Goal: Task Accomplishment & Management: Manage account settings

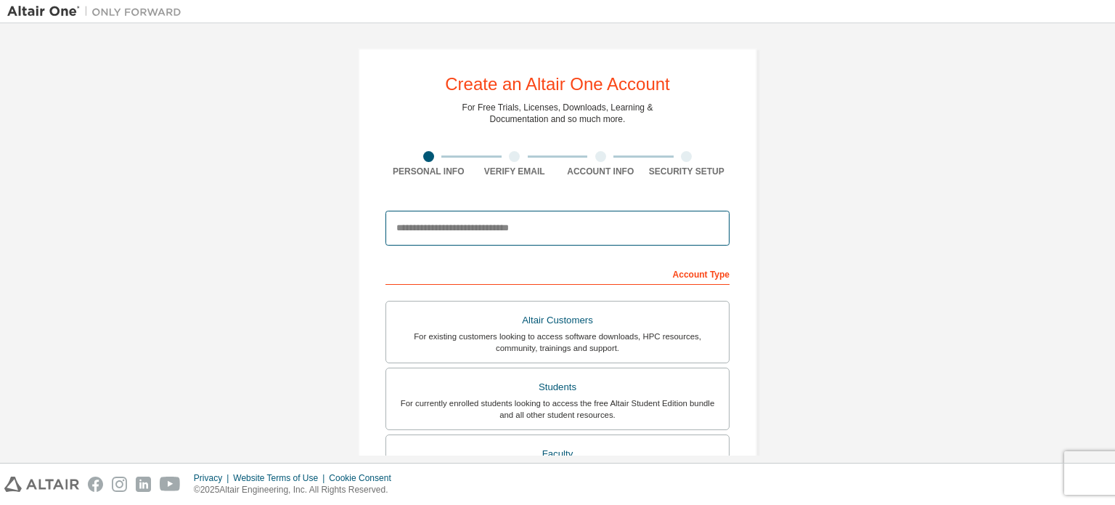
click at [476, 233] on input "email" at bounding box center [558, 228] width 344 height 35
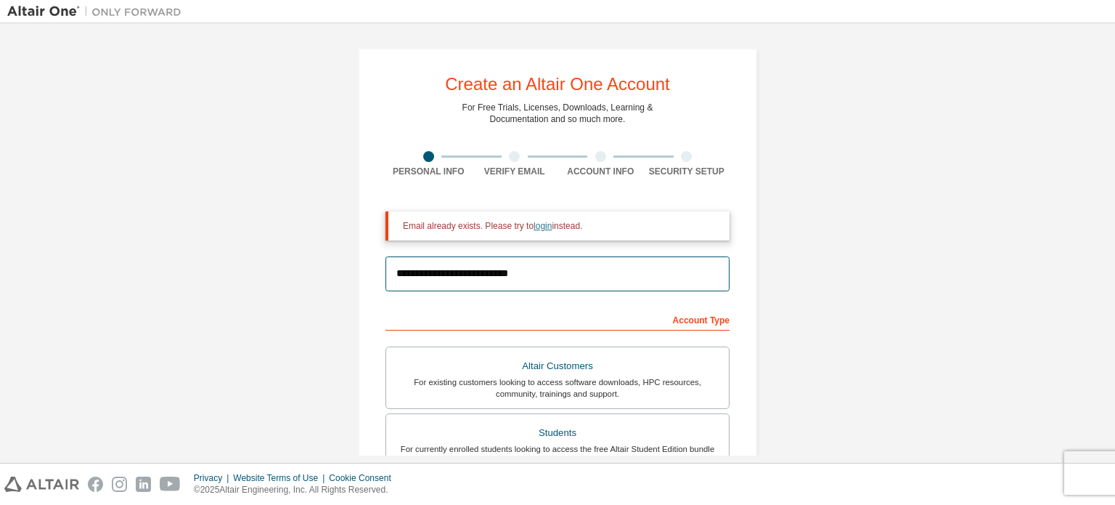
type input "**********"
click at [534, 226] on link "login" at bounding box center [543, 226] width 18 height 10
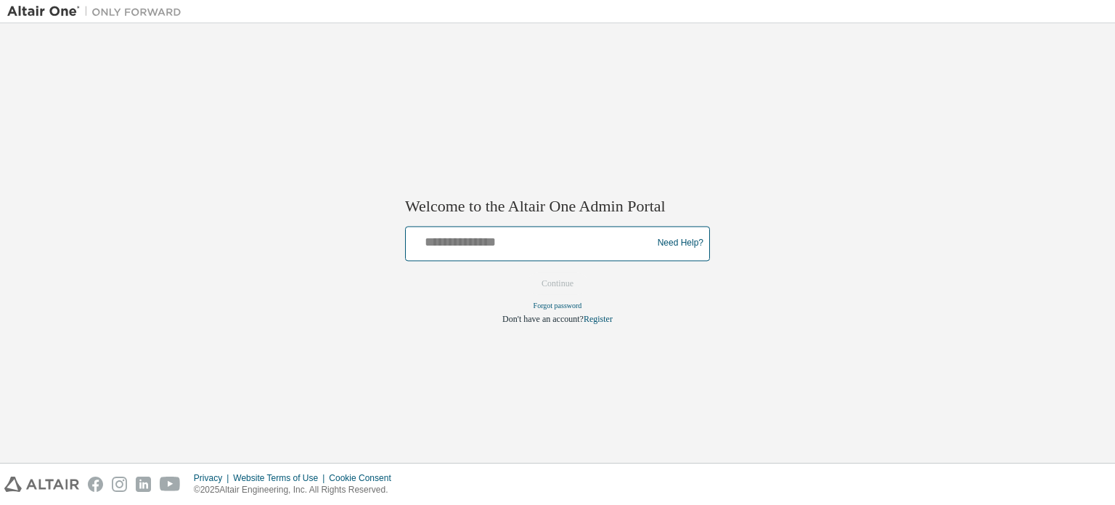
click at [564, 245] on input "text" at bounding box center [531, 239] width 239 height 21
type input "**********"
click at [558, 283] on button "Continue" at bounding box center [557, 283] width 62 height 22
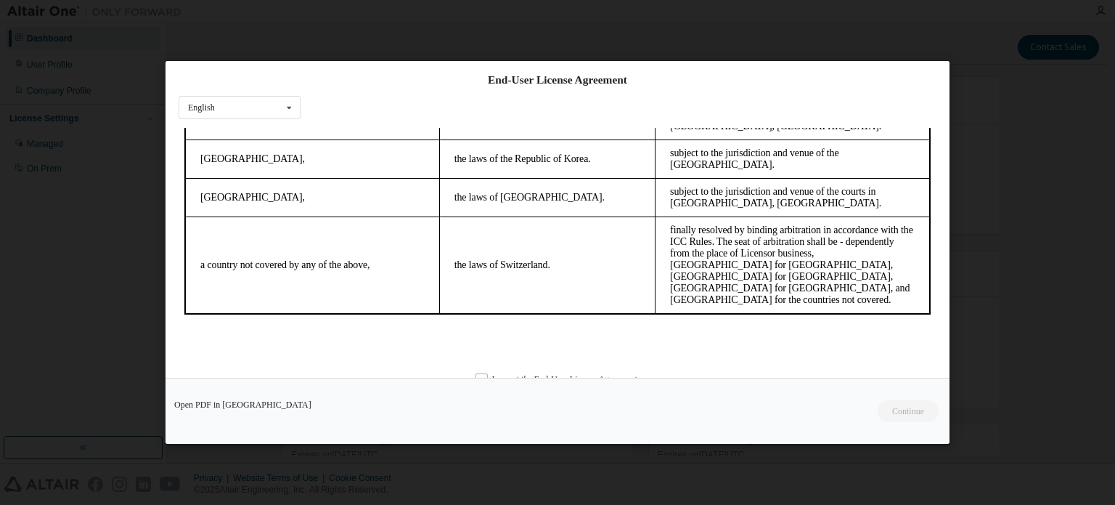
scroll to position [35, 0]
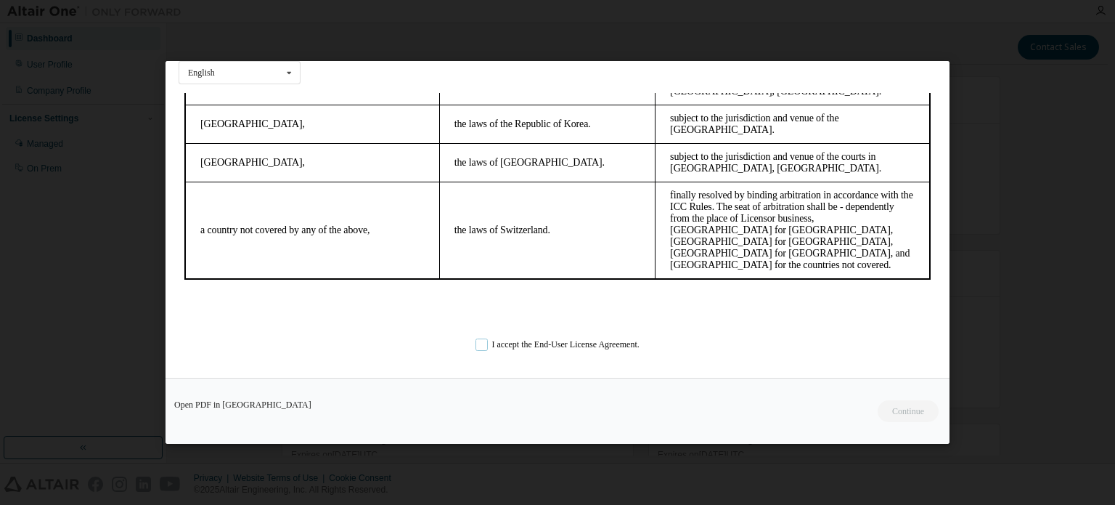
click at [484, 344] on label "I accept the End-User License Agreement." at bounding box center [558, 344] width 164 height 12
click at [918, 413] on button "Continue" at bounding box center [908, 411] width 62 height 22
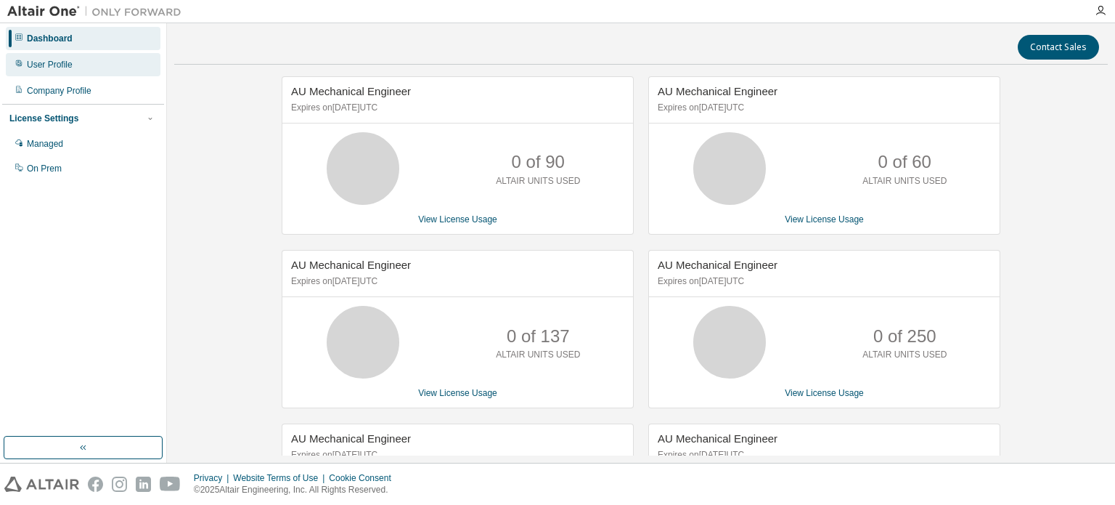
click at [55, 70] on div "User Profile" at bounding box center [50, 65] width 46 height 12
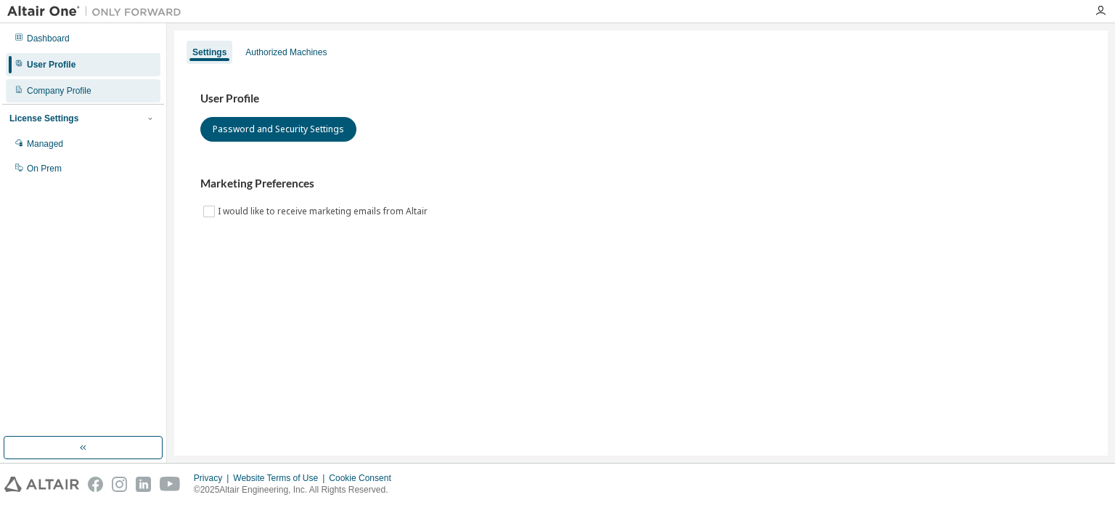
click at [68, 94] on div "Company Profile" at bounding box center [59, 91] width 65 height 12
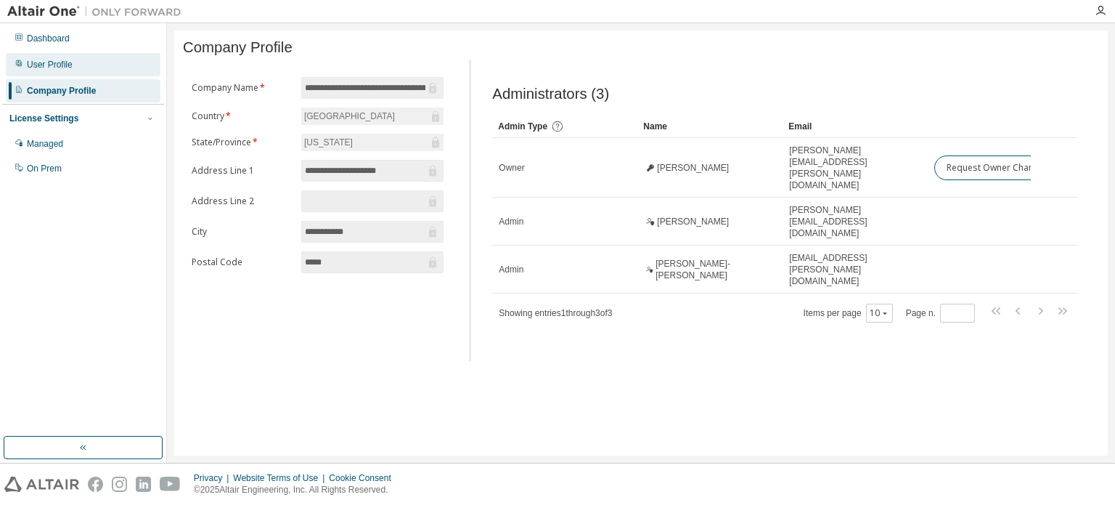
click at [65, 59] on div "User Profile" at bounding box center [50, 65] width 46 height 12
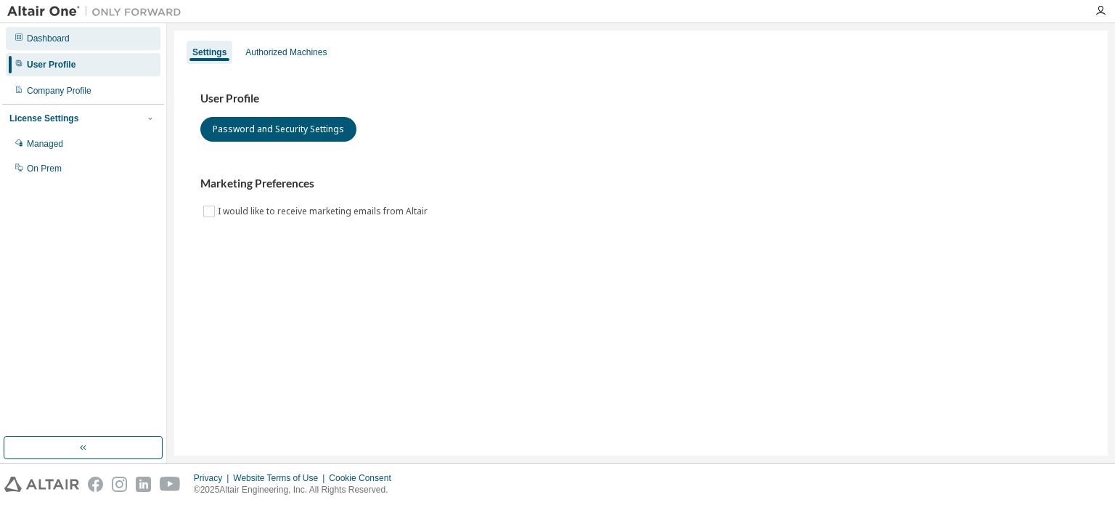
click at [65, 41] on div "Dashboard" at bounding box center [48, 39] width 43 height 12
